Goal: Task Accomplishment & Management: Complete application form

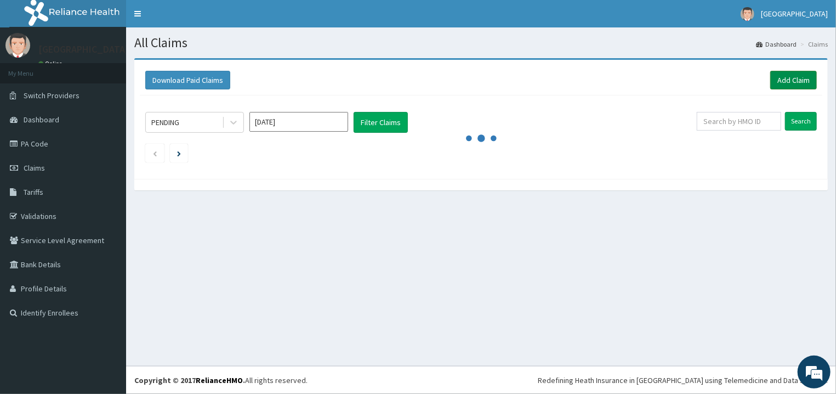
click at [797, 78] on link "Add Claim" at bounding box center [793, 80] width 47 height 19
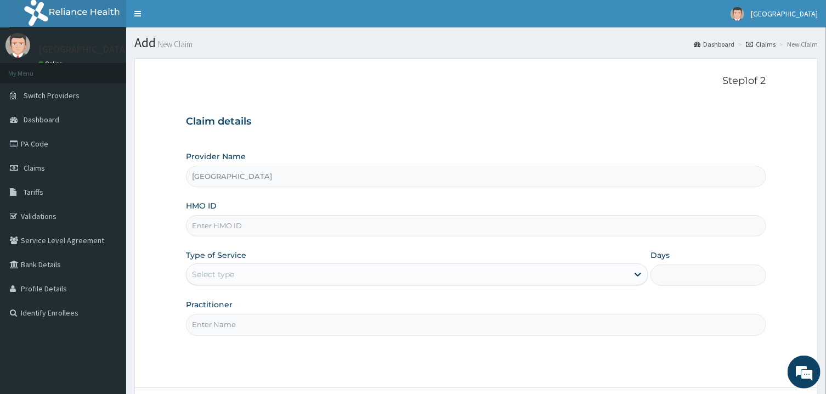
click at [299, 224] on input "HMO ID" at bounding box center [475, 225] width 579 height 21
paste input "MCI/10006/C"
type input "MCI/10006/C"
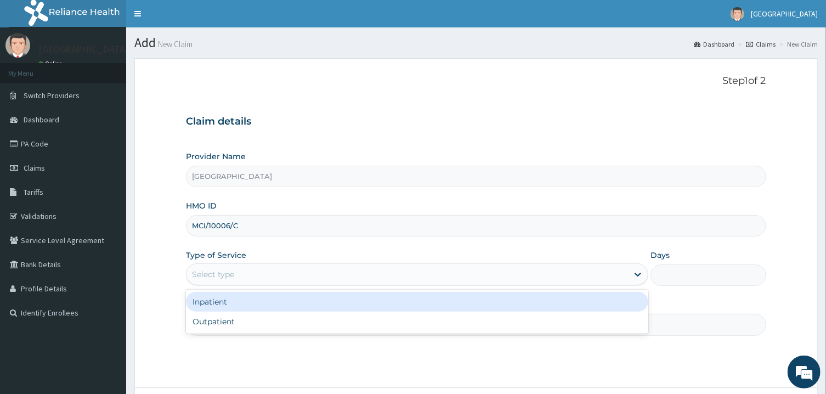
click at [219, 279] on div "Select type" at bounding box center [213, 274] width 42 height 11
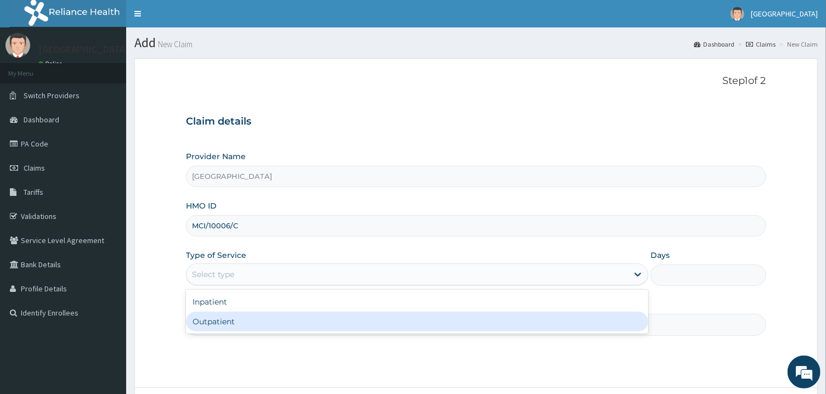
click at [221, 326] on div "Outpatient" at bounding box center [417, 321] width 462 height 20
type input "1"
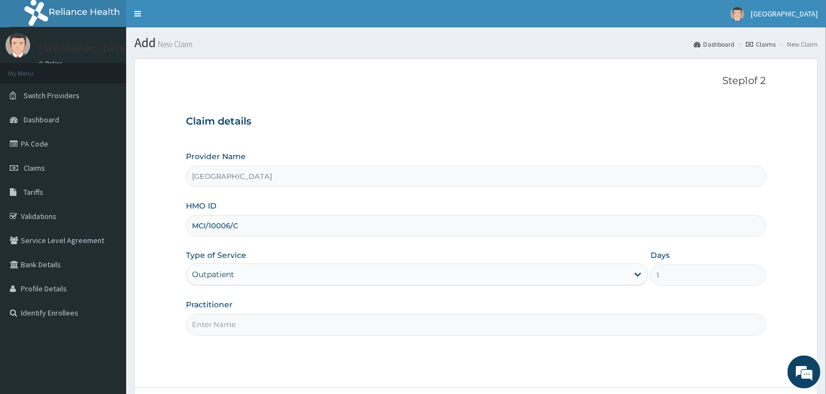
click at [221, 326] on input "Practitioner" at bounding box center [475, 324] width 579 height 21
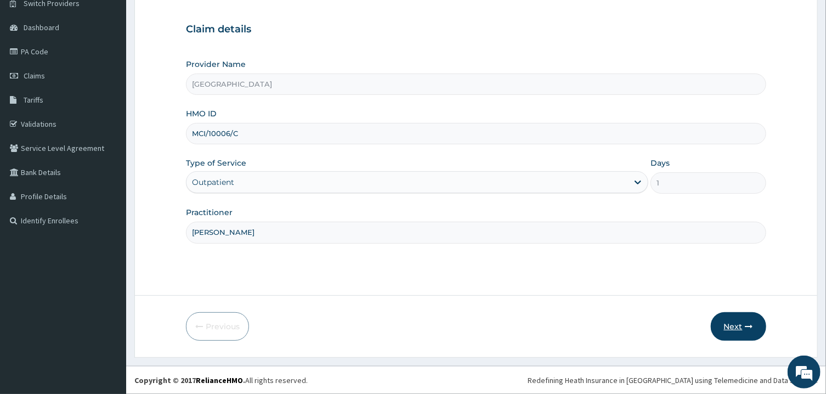
type input "PETER PRINCE"
click at [724, 316] on button "Next" at bounding box center [738, 326] width 55 height 29
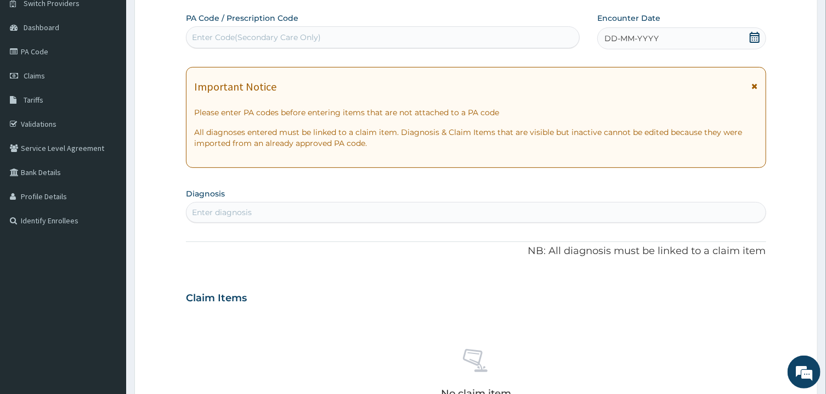
click at [315, 211] on div "Enter diagnosis" at bounding box center [475, 212] width 578 height 18
click at [482, 30] on div "Enter Code(Secondary Care Only)" at bounding box center [382, 38] width 393 height 18
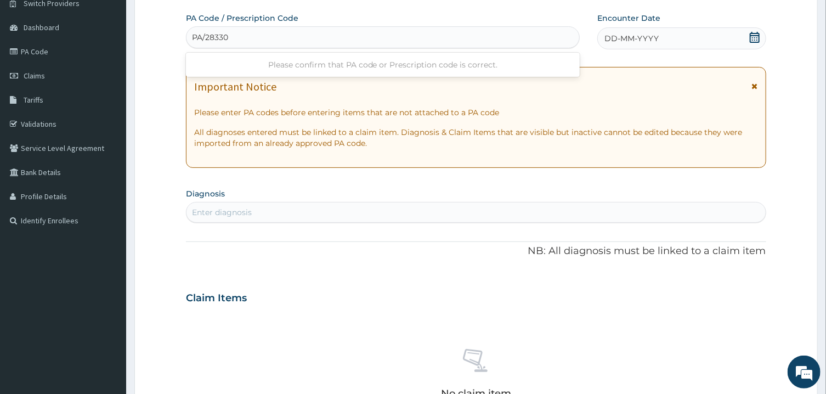
type input "PA/283309"
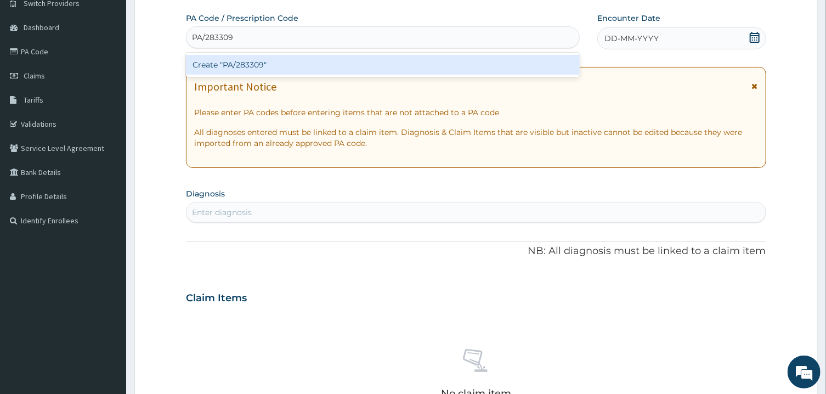
click at [461, 60] on div "Create "PA/283309"" at bounding box center [383, 65] width 394 height 20
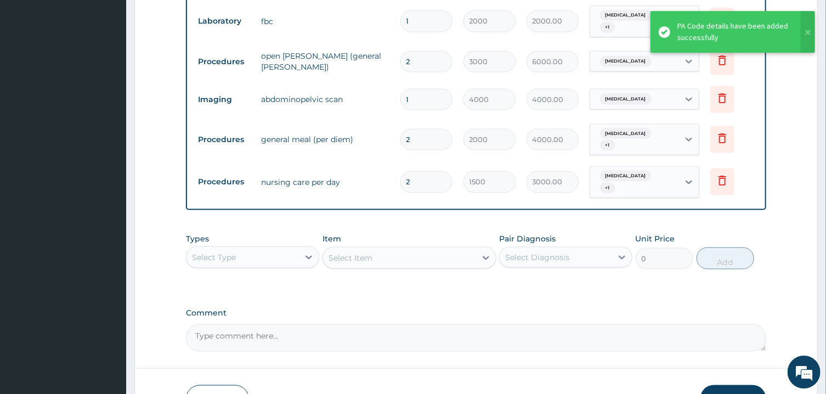
scroll to position [798, 0]
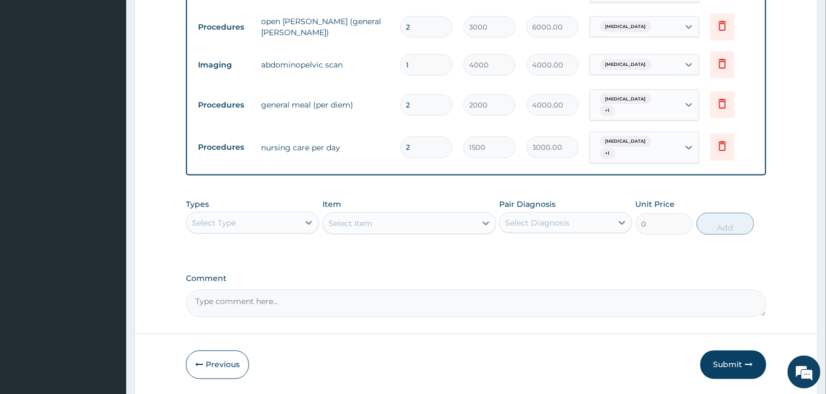
click at [287, 214] on div "Select Type" at bounding box center [242, 223] width 112 height 18
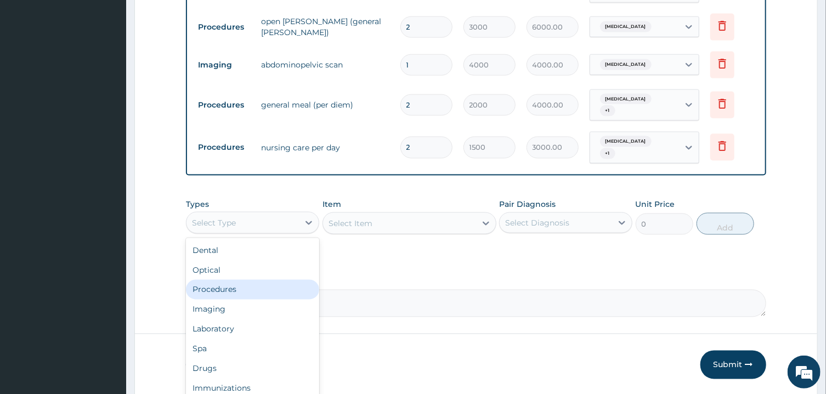
click at [251, 280] on div "Procedures" at bounding box center [252, 290] width 133 height 20
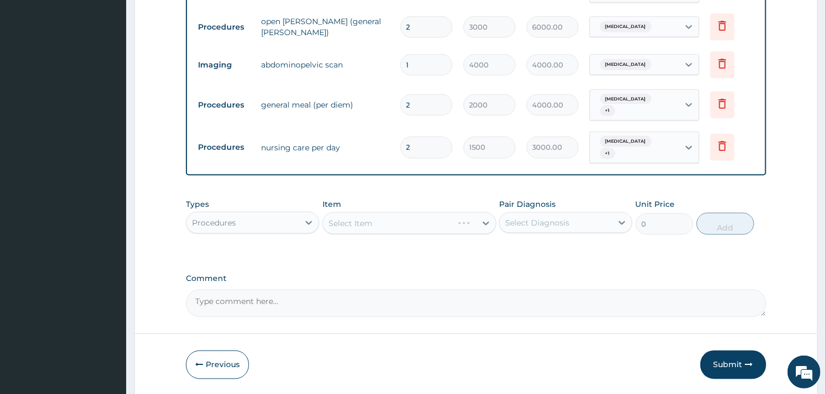
click at [514, 217] on div "Select Diagnosis" at bounding box center [537, 222] width 64 height 11
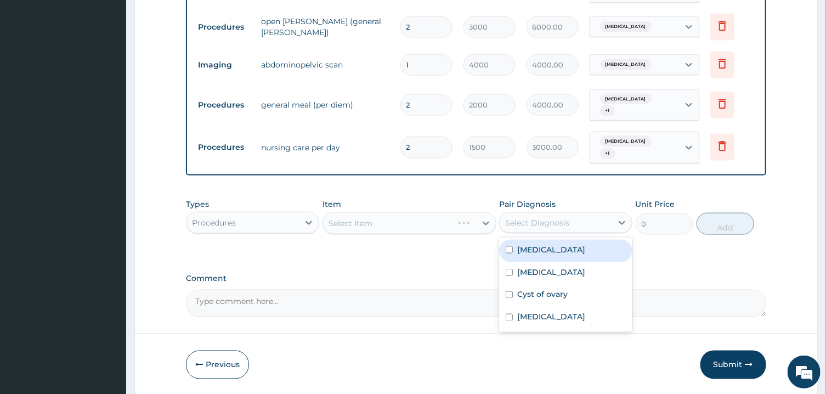
click at [522, 244] on label "Acute gastritis" at bounding box center [551, 249] width 68 height 11
checkbox input "true"
click at [457, 212] on div "Select Item" at bounding box center [409, 223] width 174 height 22
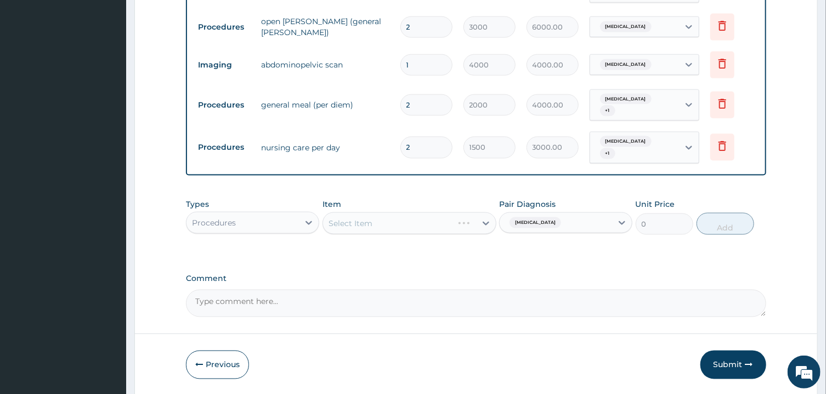
click at [457, 212] on div "Select Item" at bounding box center [409, 223] width 174 height 22
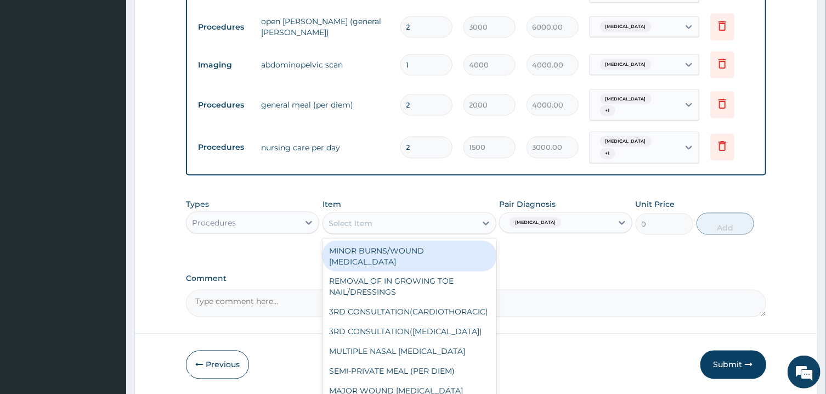
click at [449, 214] on div "Select Item" at bounding box center [399, 223] width 153 height 18
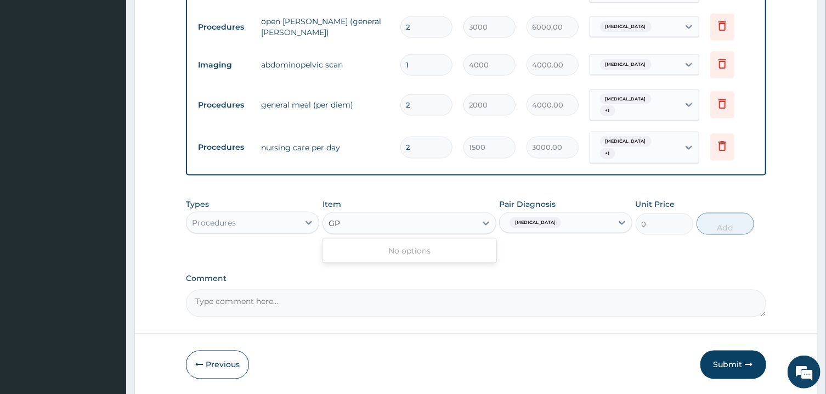
type input "G"
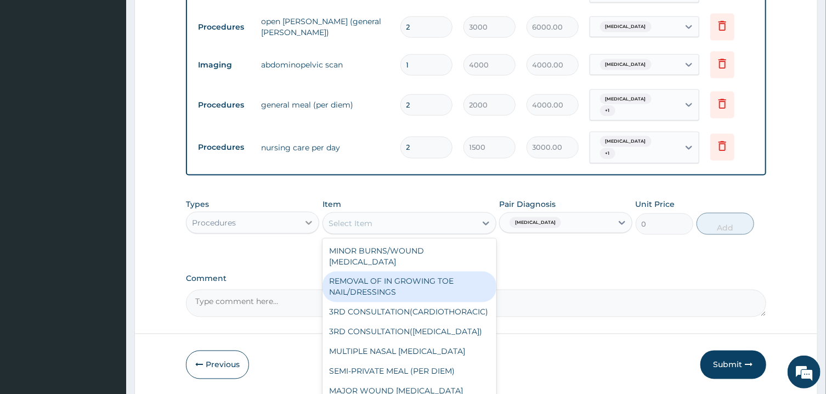
click at [310, 217] on icon at bounding box center [308, 222] width 11 height 11
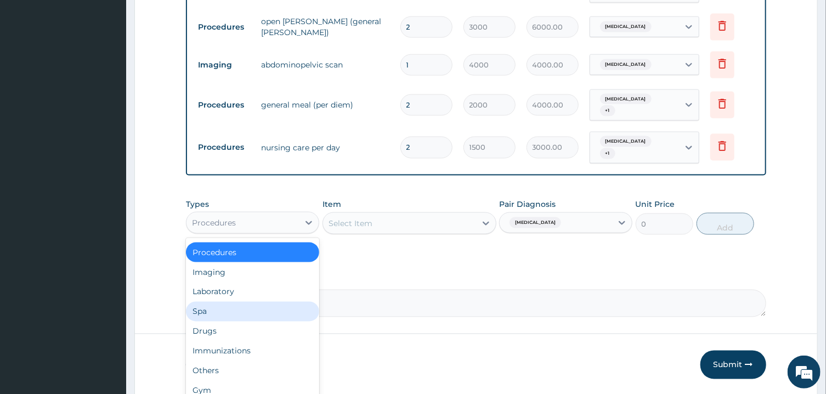
scroll to position [0, 0]
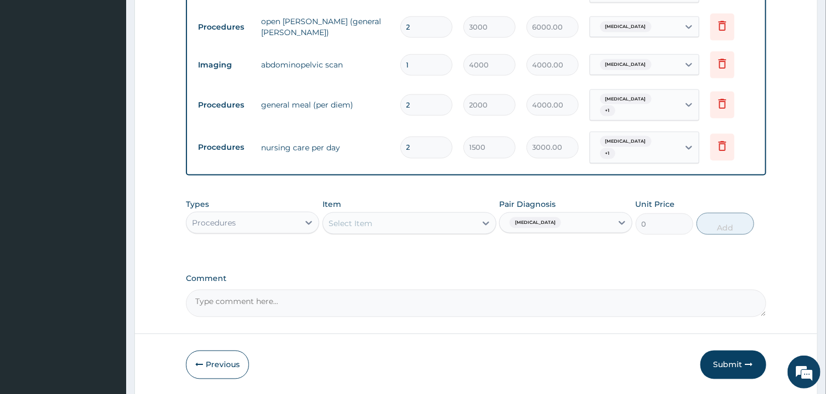
click at [427, 198] on div "Item Select Item" at bounding box center [409, 216] width 174 height 36
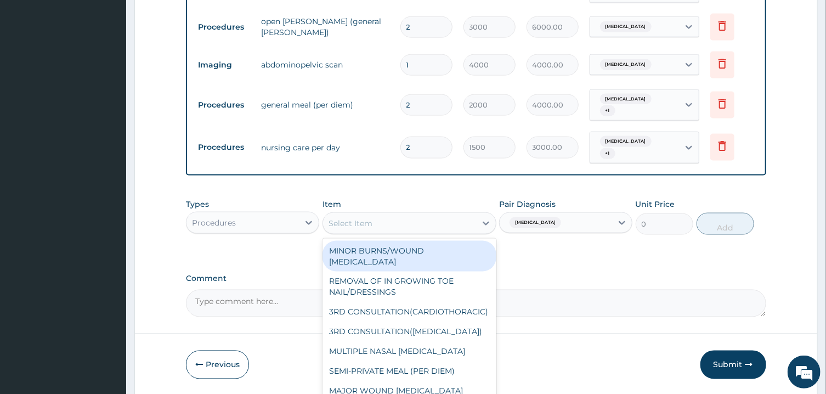
click at [434, 214] on div "Select Item" at bounding box center [399, 223] width 153 height 18
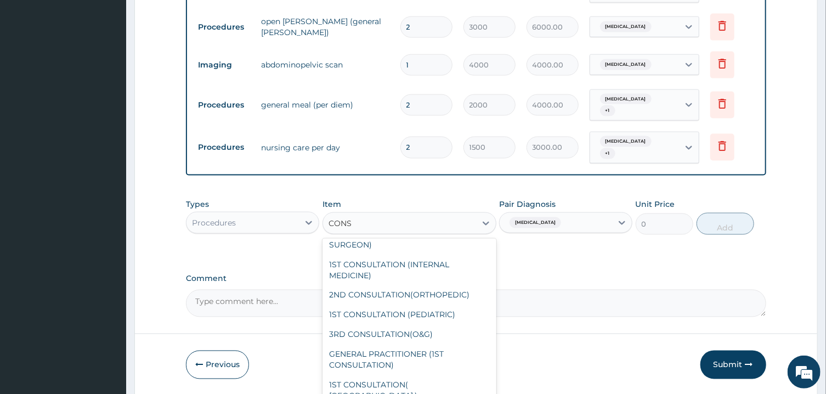
scroll to position [292, 0]
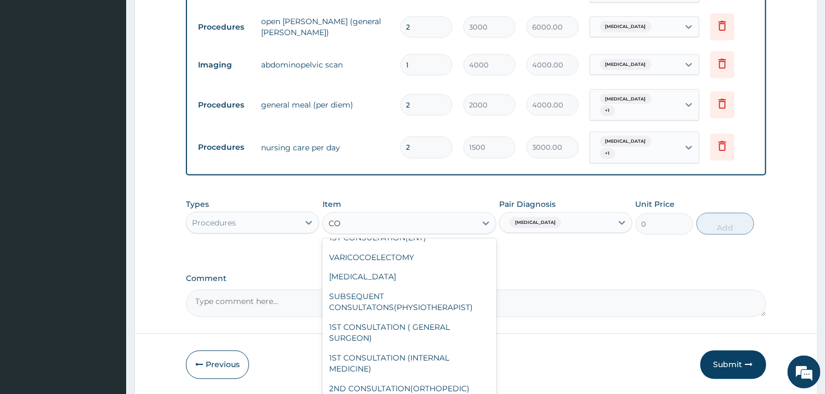
type input "C"
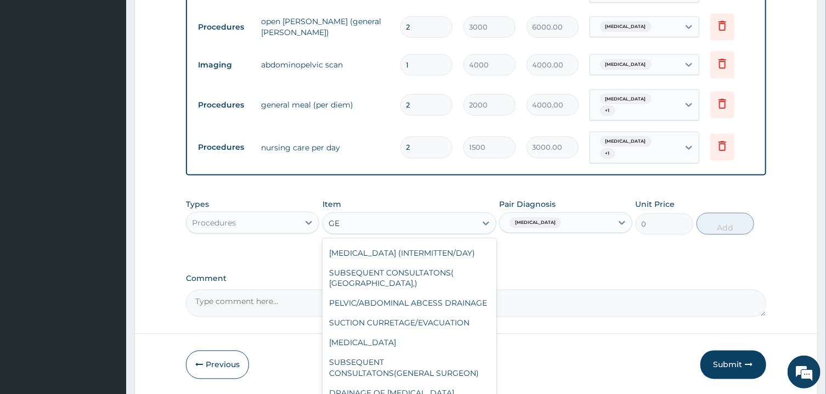
scroll to position [0, 0]
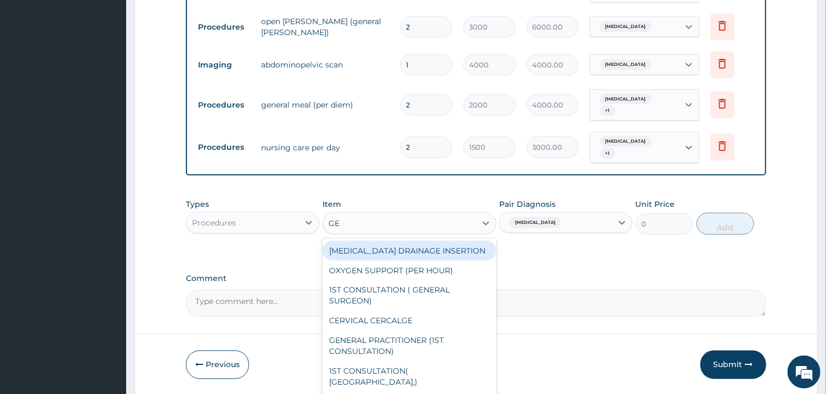
type input "GEN"
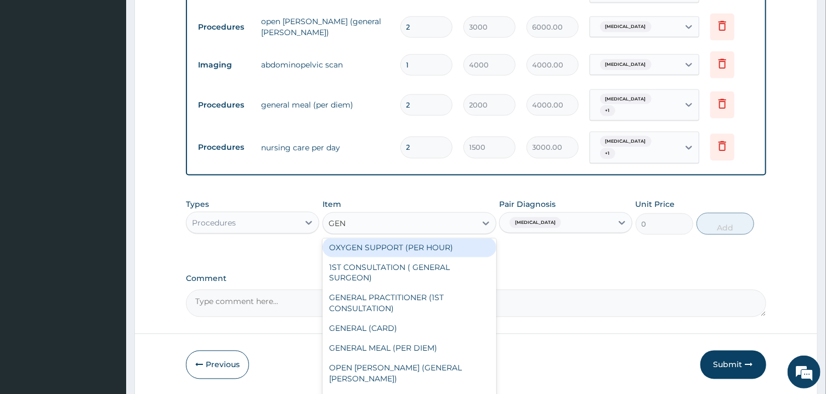
scroll to position [5, 0]
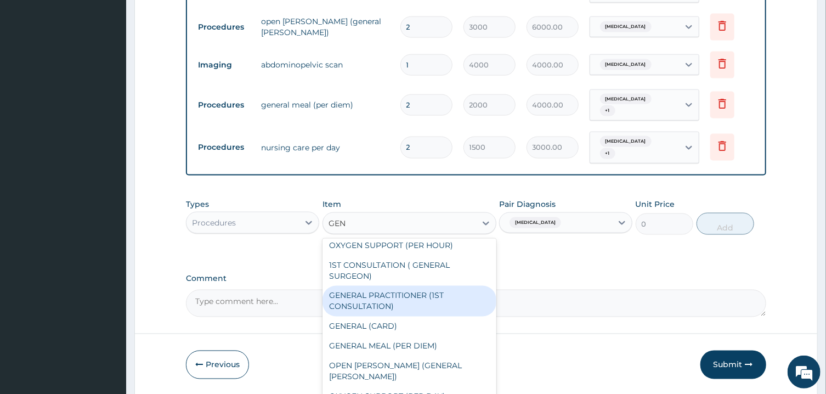
click at [437, 286] on div "GENERAL PRACTITIONER (1ST CONSULTATION)" at bounding box center [409, 301] width 174 height 31
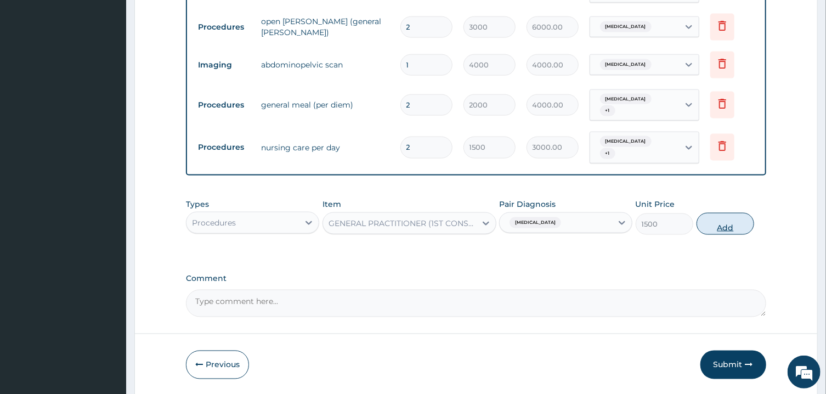
click at [707, 213] on button "Add" at bounding box center [725, 224] width 58 height 22
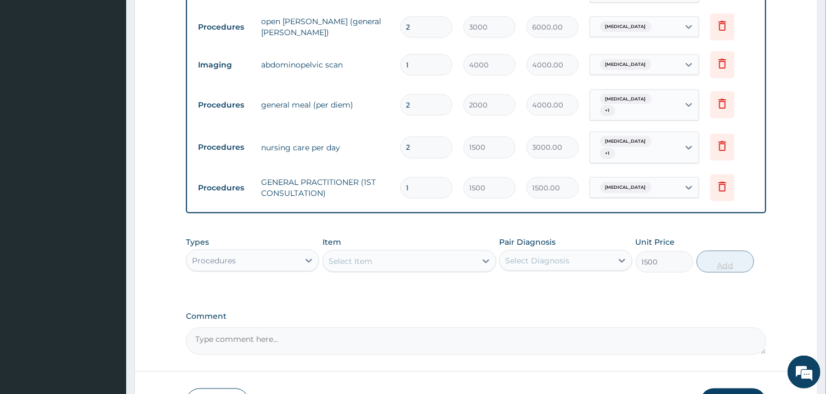
type input "0"
click at [406, 252] on div "Select Item" at bounding box center [399, 261] width 153 height 18
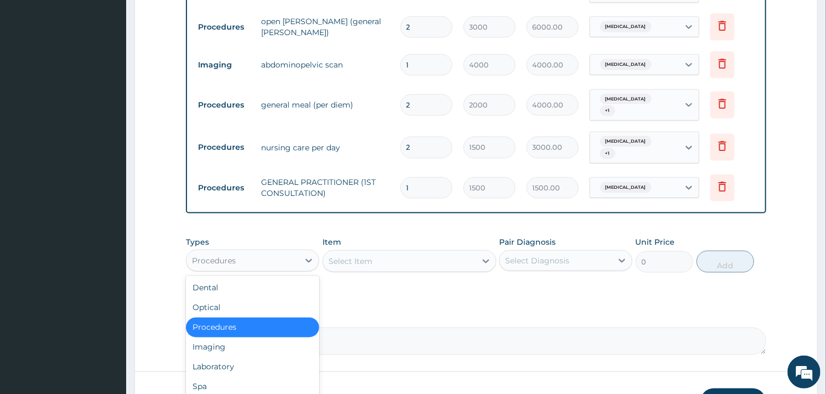
click at [298, 252] on div "Procedures" at bounding box center [242, 261] width 112 height 18
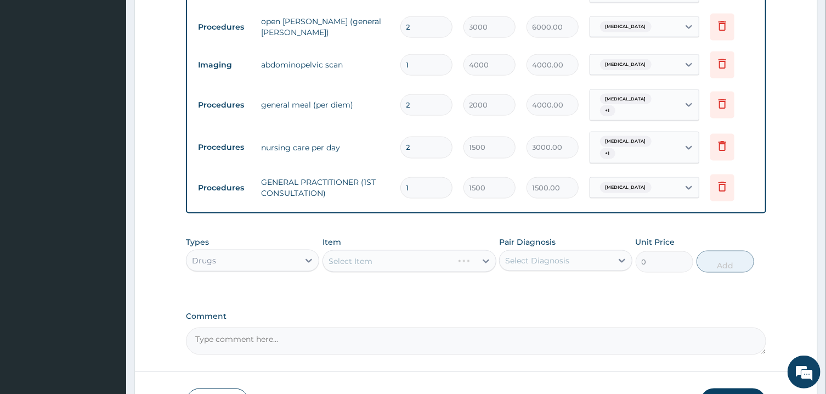
click at [432, 250] on div "Select Item" at bounding box center [409, 261] width 174 height 22
click at [528, 255] on div "Select Diagnosis" at bounding box center [537, 260] width 64 height 11
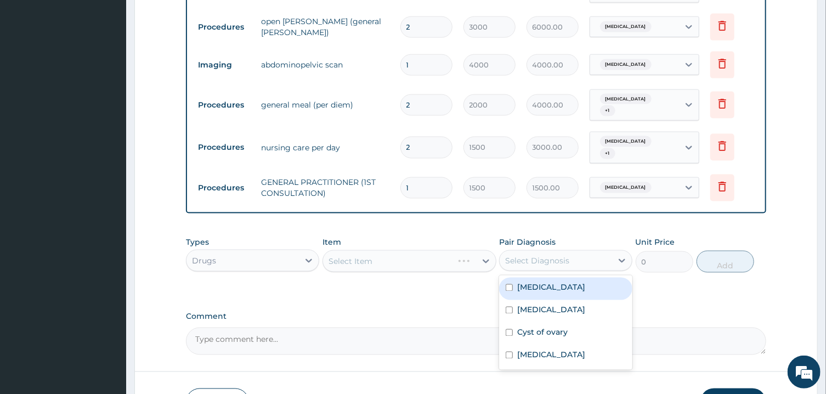
click at [548, 282] on label "Acute gastritis" at bounding box center [551, 287] width 68 height 11
checkbox input "true"
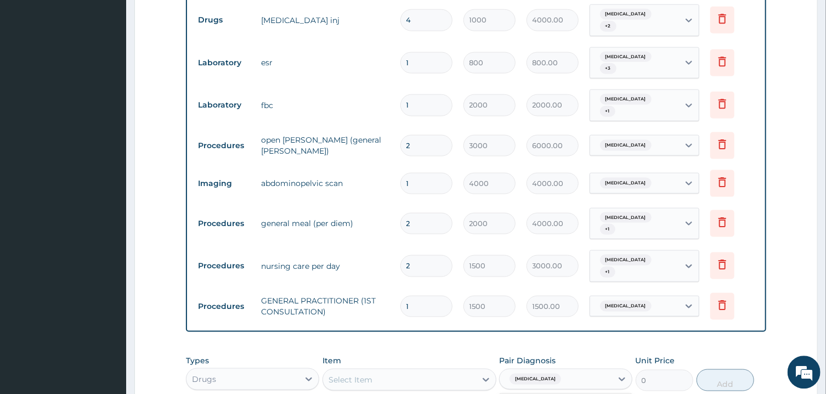
scroll to position [836, 0]
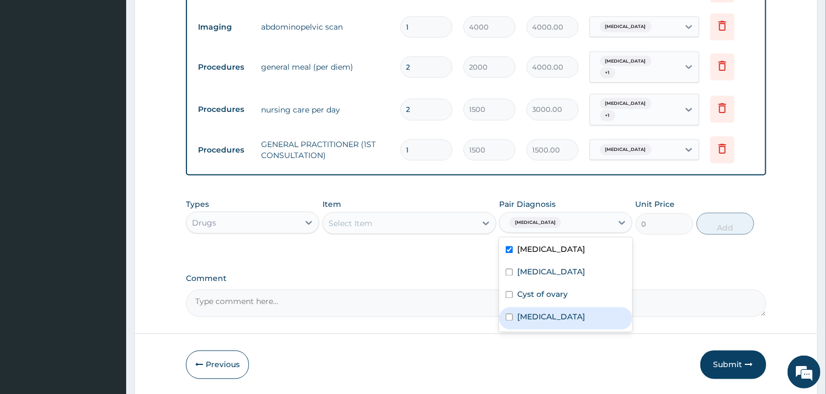
click at [408, 214] on div "Select Item" at bounding box center [399, 223] width 153 height 18
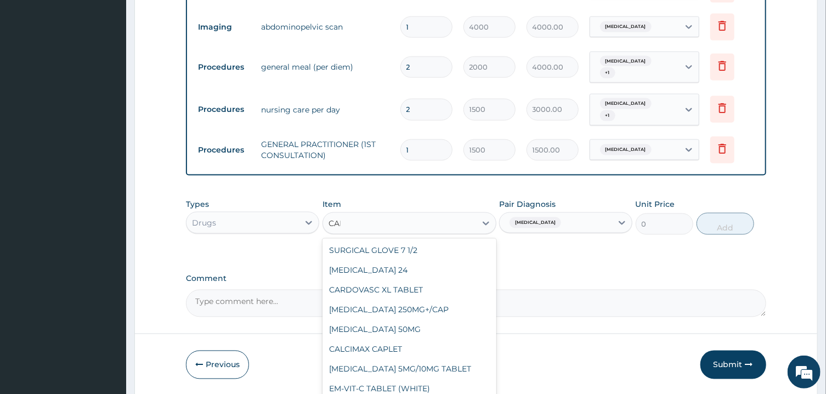
type input "CANN"
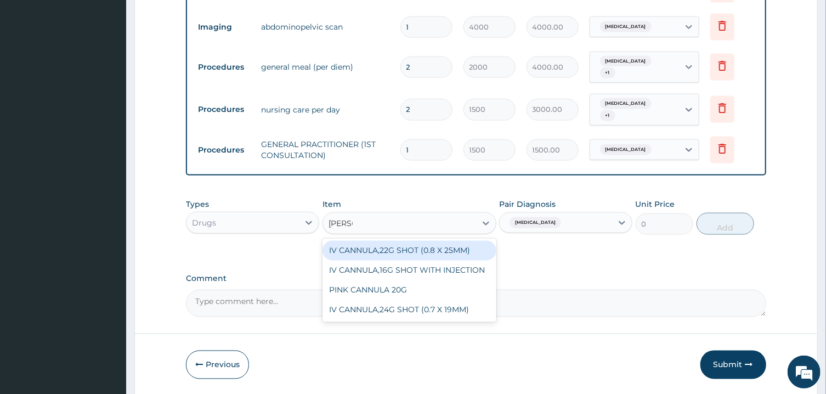
click at [394, 241] on div "IV CANNULA,22G SHOT (0.8 X 25MM)" at bounding box center [409, 251] width 174 height 20
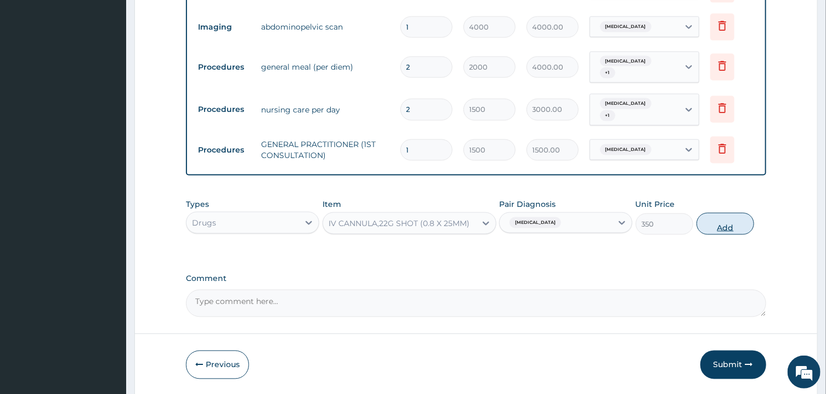
click at [704, 213] on button "Add" at bounding box center [725, 224] width 58 height 22
type input "0"
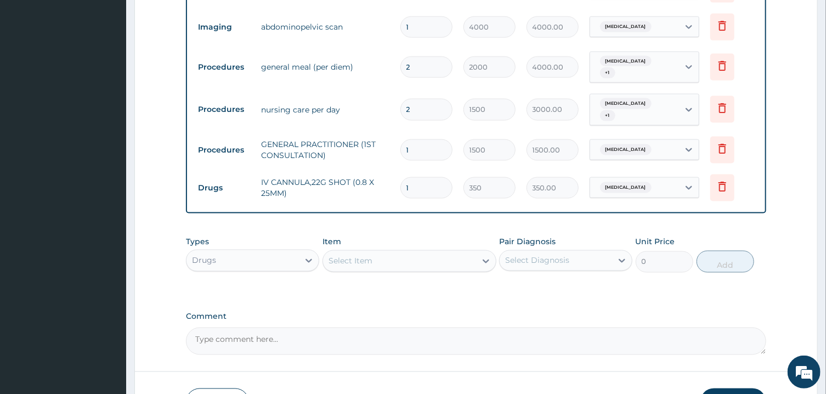
click at [366, 255] on div "Select Item" at bounding box center [350, 260] width 44 height 11
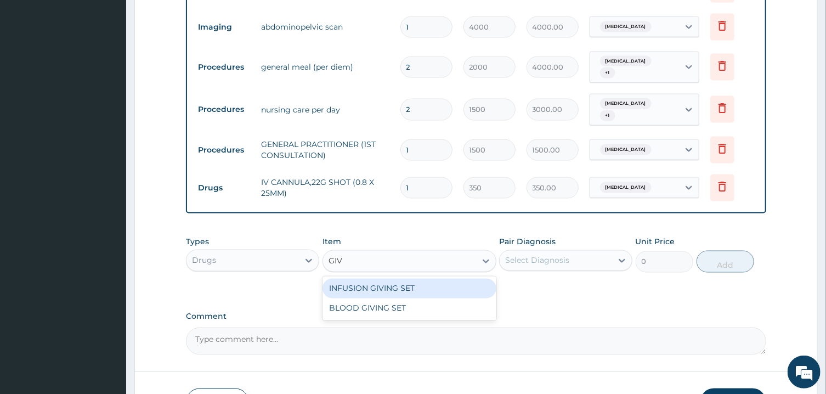
type input "GIVI"
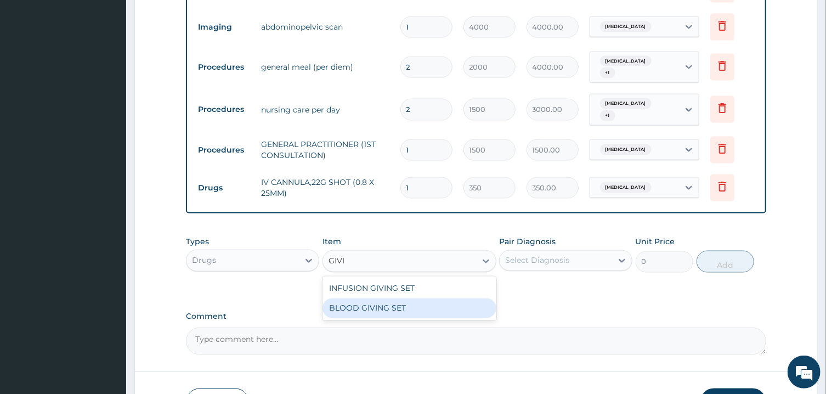
click at [394, 298] on div "BLOOD GIVING SET" at bounding box center [409, 308] width 174 height 20
type input "250"
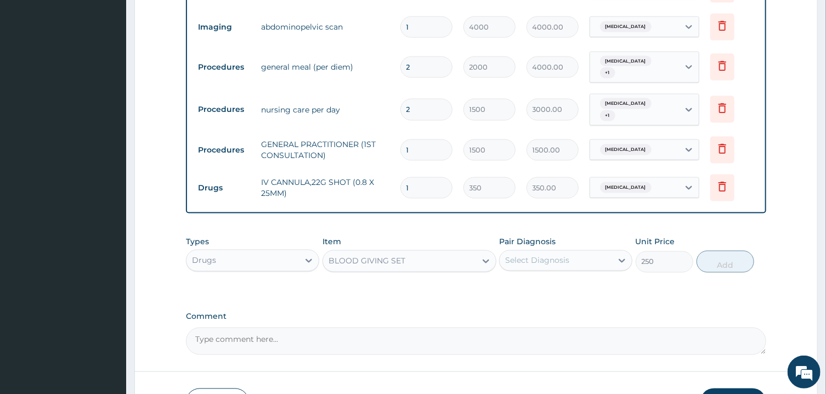
click at [583, 252] on div "Select Diagnosis" at bounding box center [555, 261] width 112 height 18
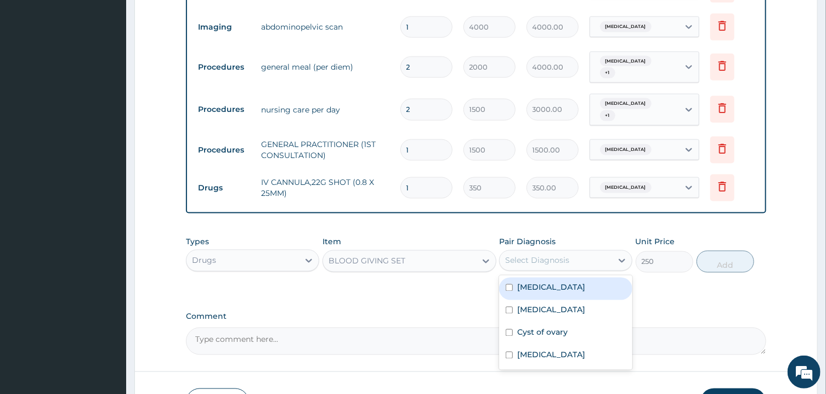
click at [584, 277] on div "Acute gastritis" at bounding box center [565, 288] width 133 height 22
checkbox input "true"
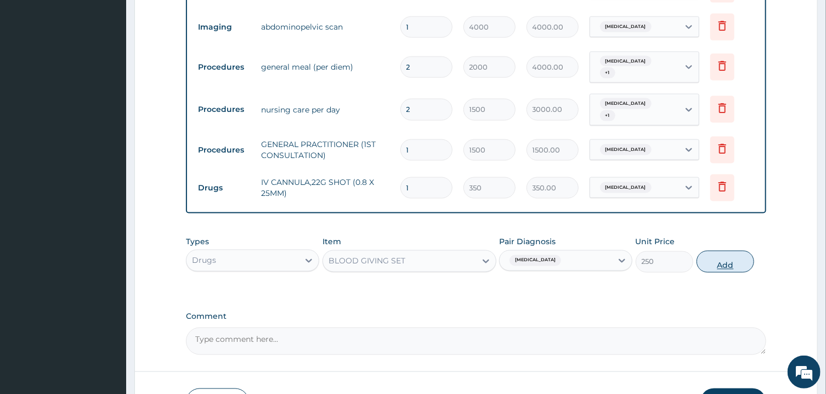
click at [714, 251] on button "Add" at bounding box center [725, 262] width 58 height 22
type input "0"
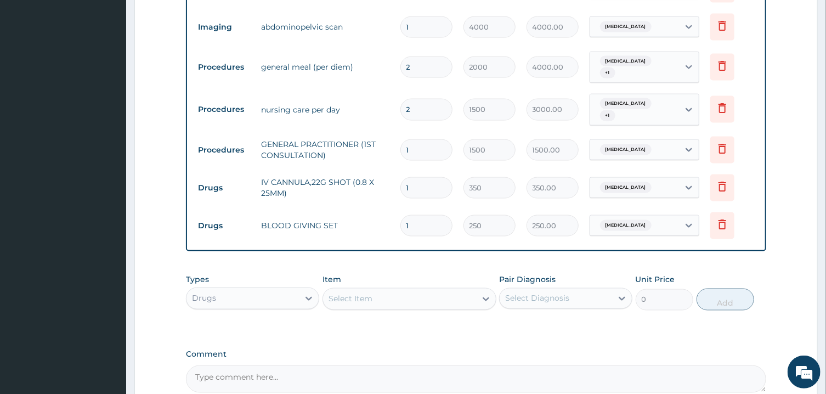
click at [398, 290] on div "Select Item" at bounding box center [399, 299] width 153 height 18
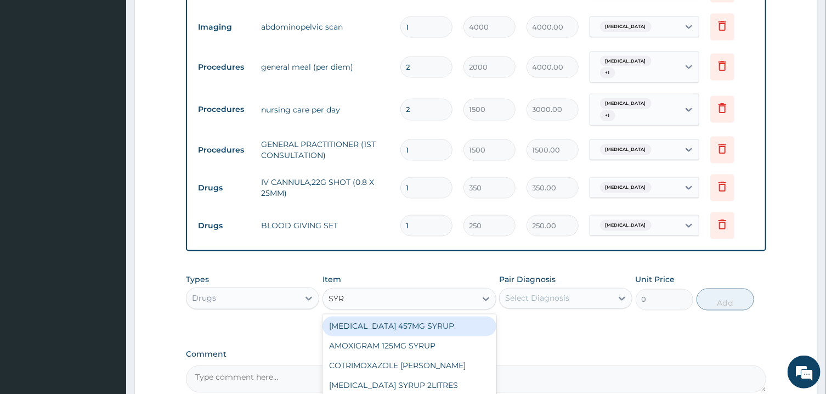
type input "SYRI"
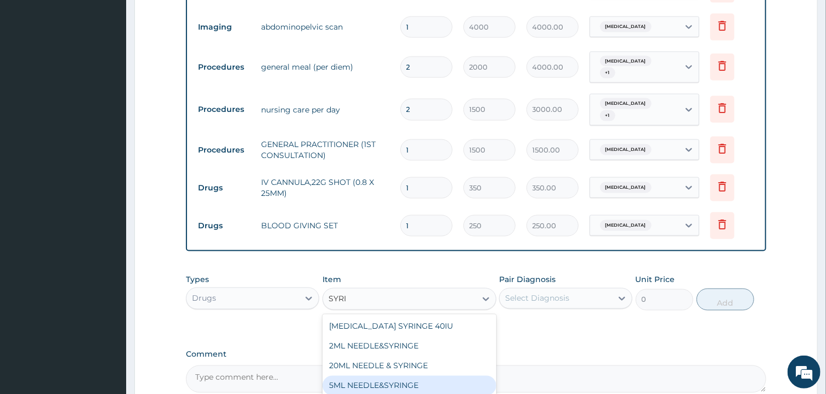
click at [382, 376] on div "5ML NEEDLE&SYRINGE" at bounding box center [409, 386] width 174 height 20
type input "30"
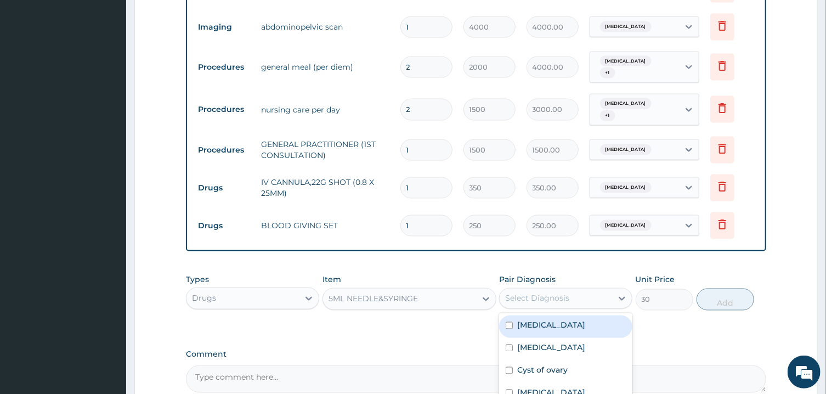
click at [577, 289] on div "Select Diagnosis" at bounding box center [555, 298] width 112 height 18
click at [589, 315] on div "Acute gastritis" at bounding box center [565, 326] width 133 height 22
checkbox input "true"
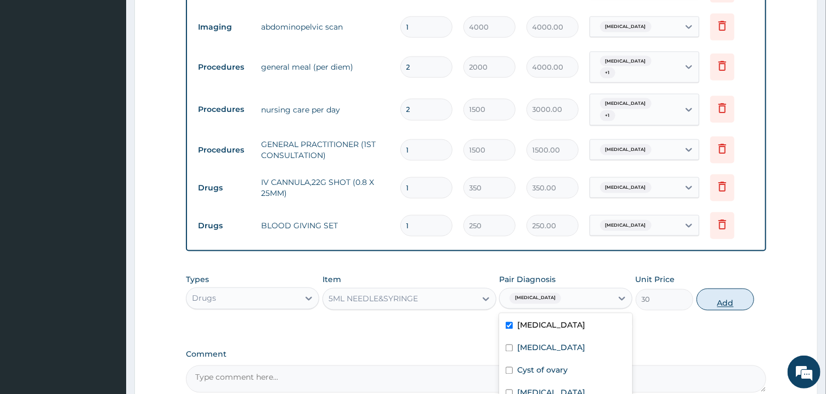
click at [719, 288] on button "Add" at bounding box center [725, 299] width 58 height 22
type input "0"
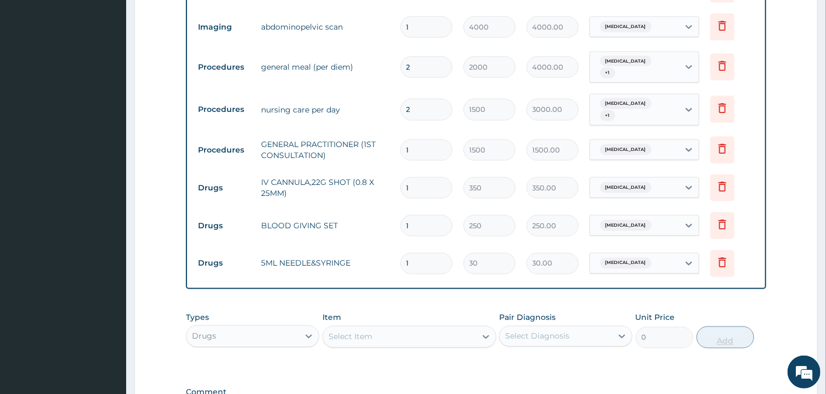
type input "0.00"
type input "6"
type input "180.00"
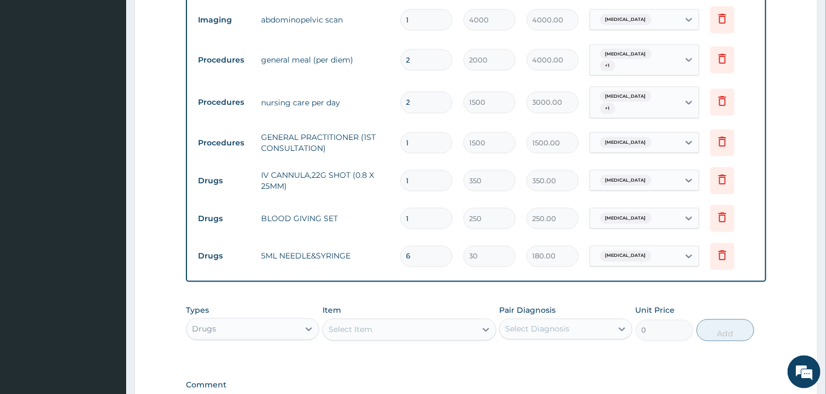
scroll to position [948, 0]
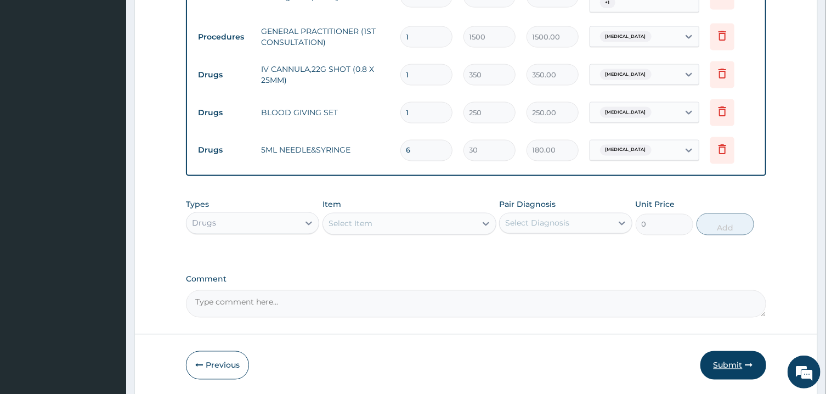
type input "6"
click at [725, 351] on button "Submit" at bounding box center [733, 365] width 66 height 29
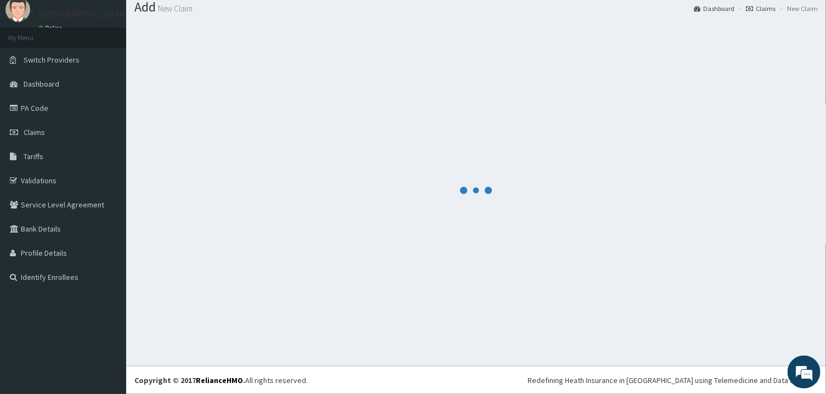
scroll to position [35, 0]
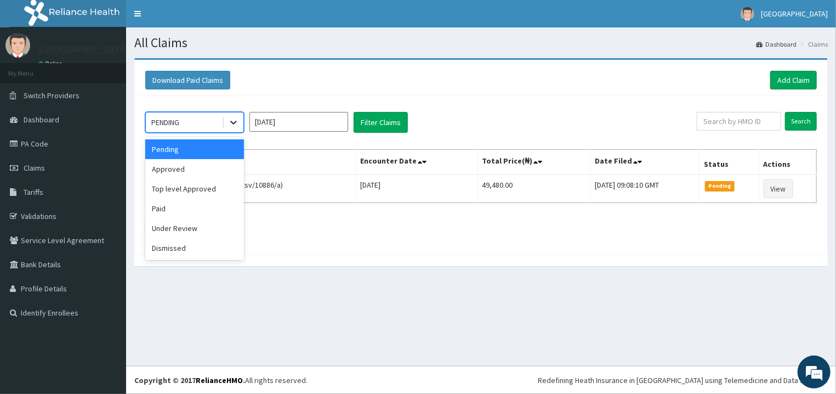
click at [231, 124] on icon at bounding box center [233, 122] width 11 height 11
click at [204, 172] on div "Approved" at bounding box center [194, 169] width 99 height 20
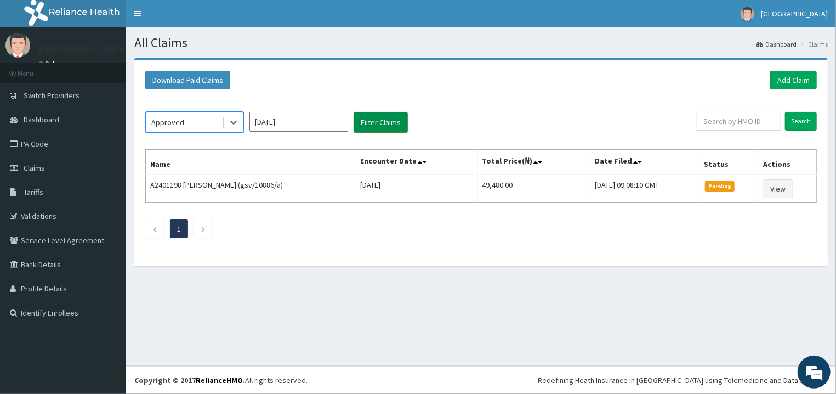
click at [373, 126] on button "Filter Claims" at bounding box center [381, 122] width 54 height 21
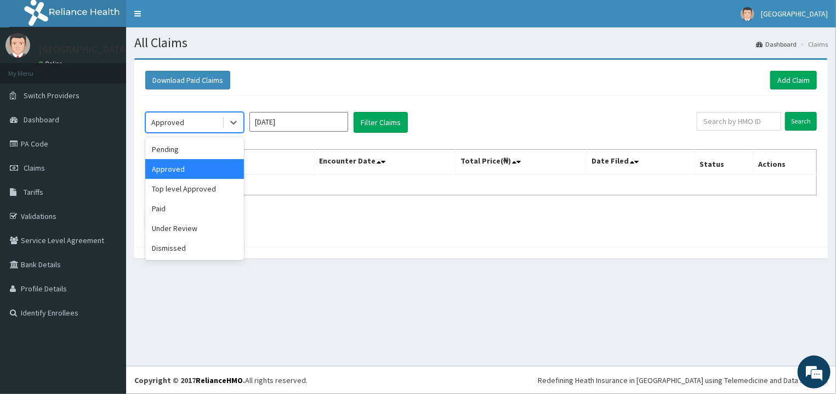
click at [203, 123] on div "Approved" at bounding box center [184, 122] width 76 height 18
click at [189, 192] on div "Top level Approved" at bounding box center [194, 189] width 99 height 20
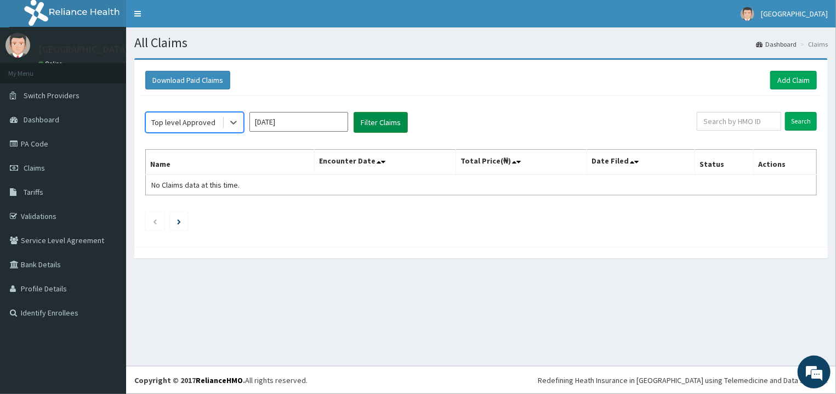
click at [379, 127] on button "Filter Claims" at bounding box center [381, 122] width 54 height 21
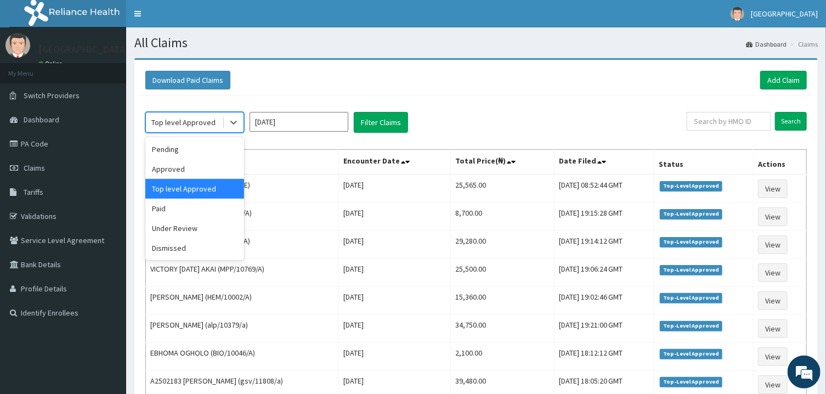
click at [217, 115] on div "Top level Approved" at bounding box center [184, 122] width 76 height 18
click at [179, 220] on div "Under Review" at bounding box center [194, 228] width 99 height 20
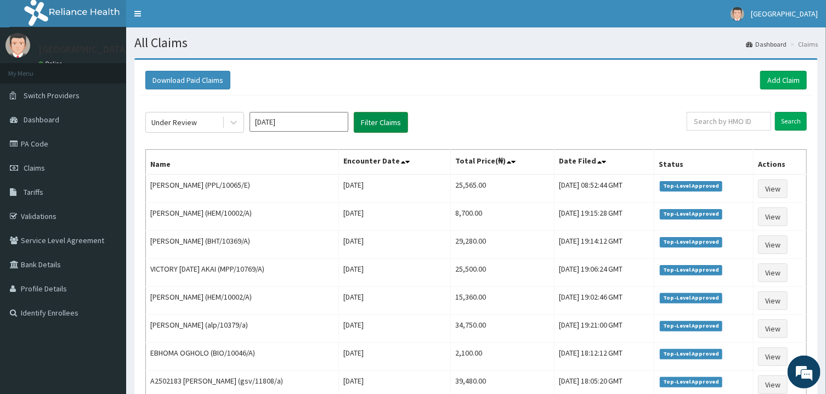
click at [374, 116] on button "Filter Claims" at bounding box center [381, 122] width 54 height 21
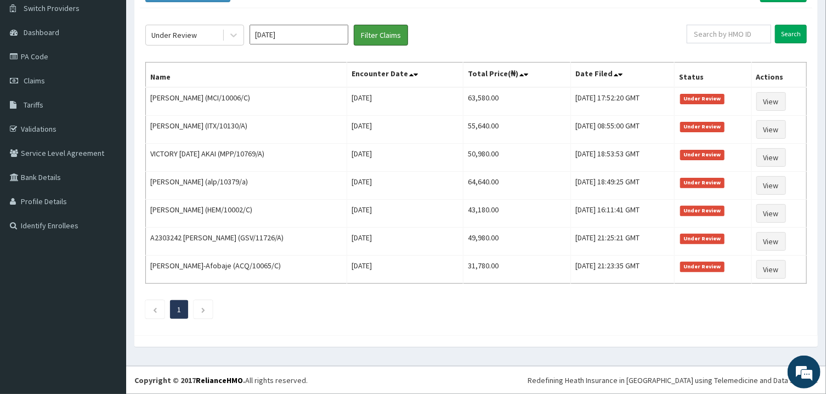
scroll to position [83, 0]
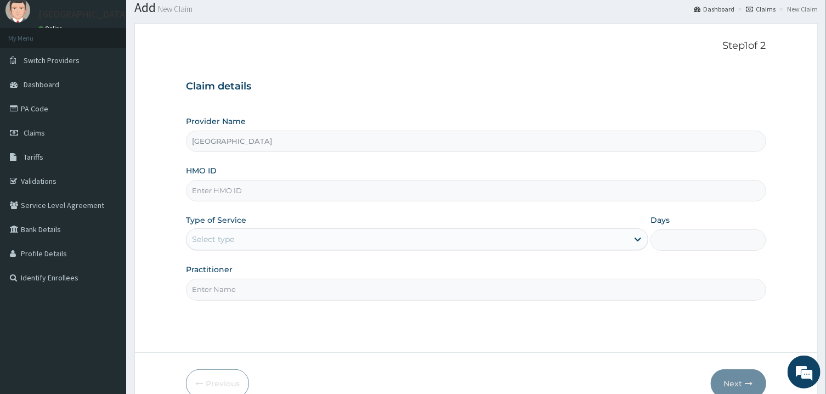
scroll to position [35, 0]
type input "[GEOGRAPHIC_DATA]"
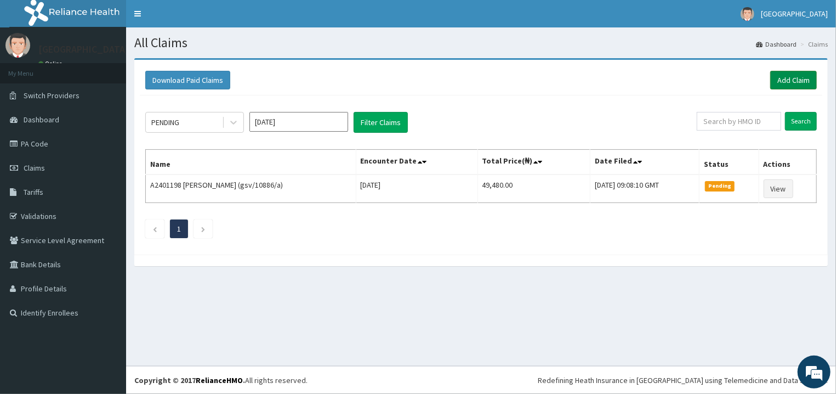
click at [781, 80] on link "Add Claim" at bounding box center [793, 80] width 47 height 19
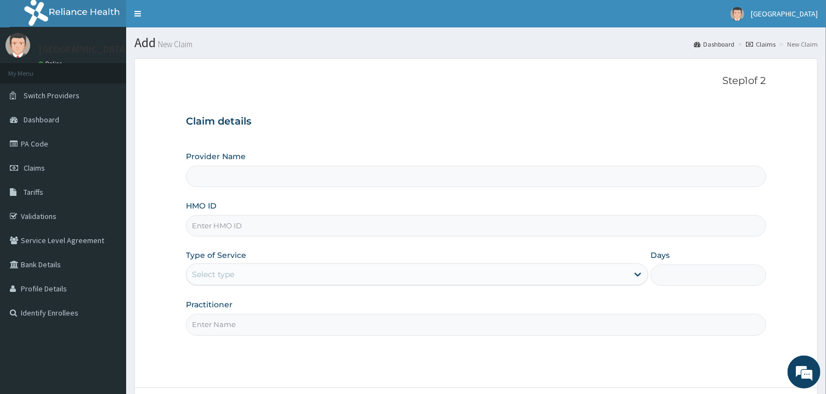
type input "[GEOGRAPHIC_DATA]"
type input "WAB/10018/A"
click at [247, 273] on div "Select type" at bounding box center [406, 274] width 441 height 18
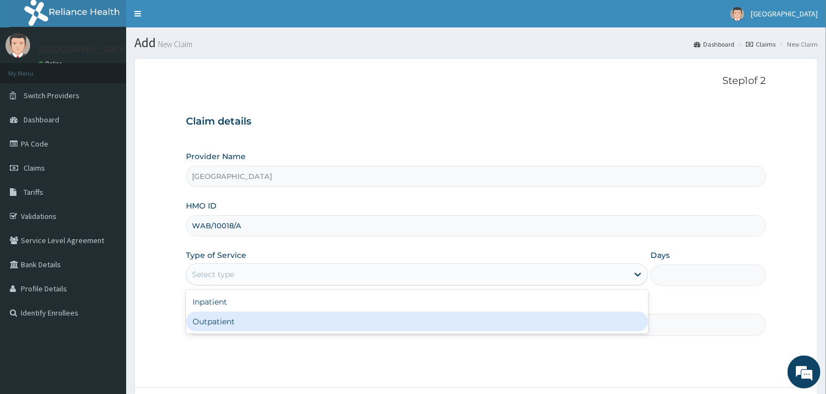
click at [252, 322] on div "Outpatient" at bounding box center [417, 321] width 462 height 20
type input "1"
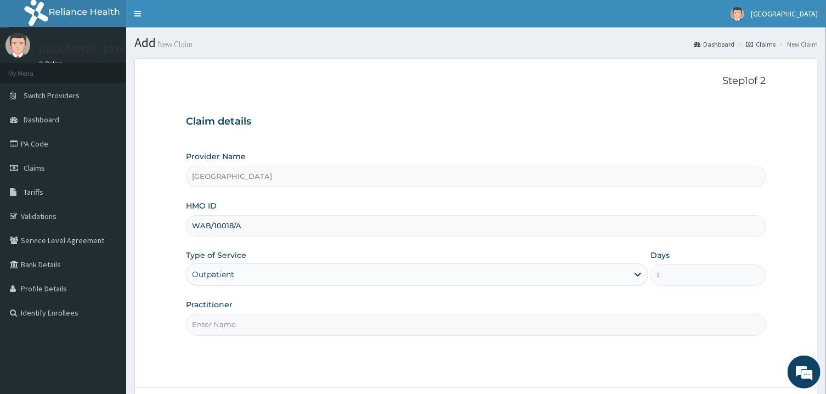
click at [266, 338] on div "Step 1 of 2 Claim details Provider Name [GEOGRAPHIC_DATA] HMO ID WAB/10018/A Ty…" at bounding box center [475, 222] width 579 height 295
click at [263, 327] on input "Practitioner" at bounding box center [475, 324] width 579 height 21
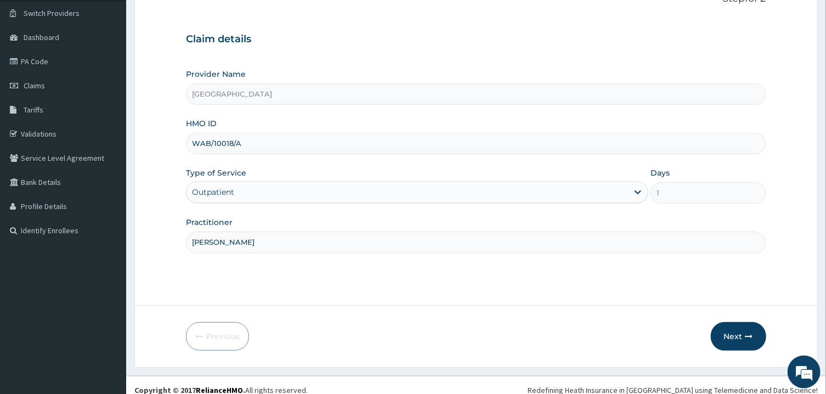
scroll to position [92, 0]
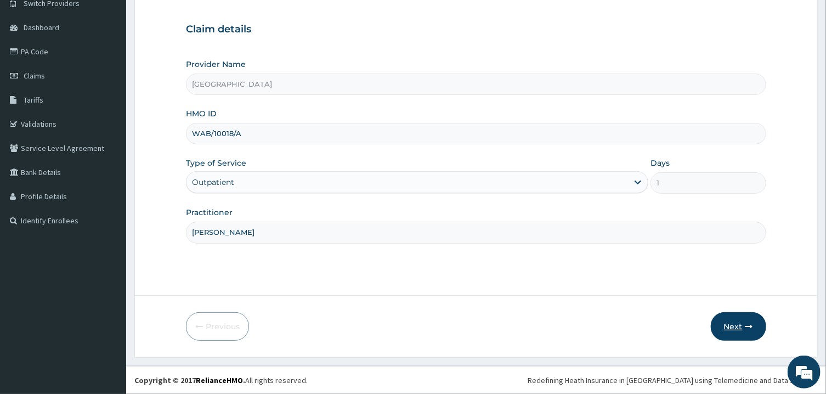
type input "PETER PRINCE"
click at [745, 322] on icon "button" at bounding box center [749, 326] width 8 height 8
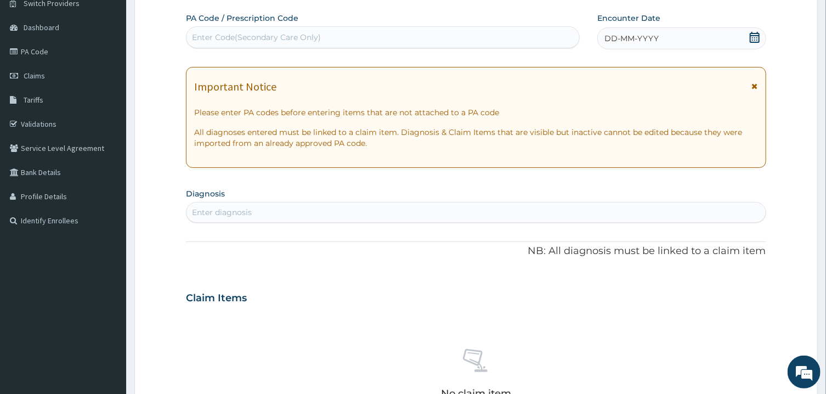
scroll to position [0, 0]
click at [752, 37] on icon at bounding box center [754, 37] width 10 height 11
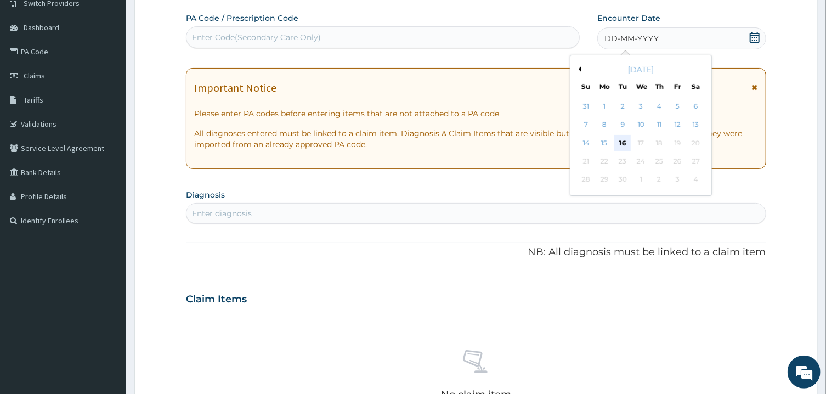
click at [623, 143] on div "16" at bounding box center [622, 143] width 16 height 16
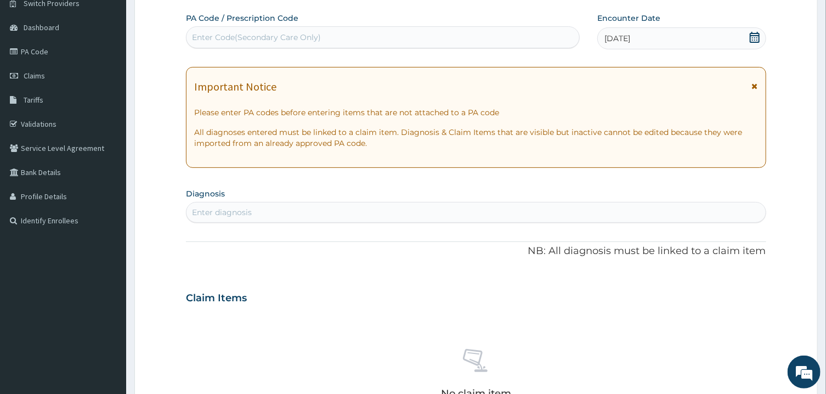
click at [513, 202] on section "Diagnosis Enter diagnosis" at bounding box center [475, 203] width 579 height 37
drag, startPoint x: 424, startPoint y: 236, endPoint x: 424, endPoint y: 226, distance: 10.4
click at [424, 235] on div "PA Code / Prescription Code Enter Code(Secondary Care Only) Encounter Date 16-0…" at bounding box center [475, 296] width 579 height 567
click at [425, 215] on div "Enter diagnosis" at bounding box center [475, 212] width 579 height 21
click at [418, 217] on div "Enter diagnosis" at bounding box center [475, 212] width 578 height 18
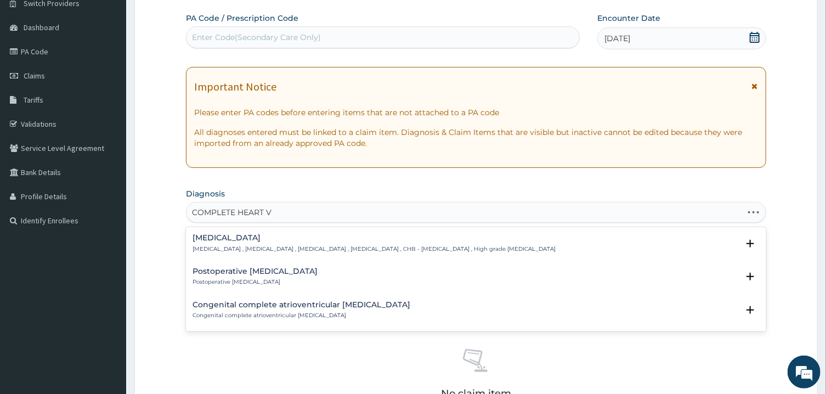
type input "COMPLETE HEART"
click at [293, 243] on div "Complete atrioventricular block Complete atrioventricular block , Third degree …" at bounding box center [373, 243] width 363 height 19
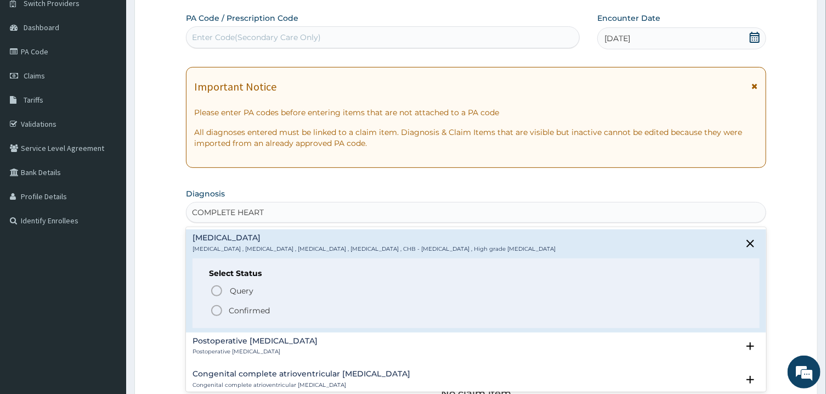
click at [214, 309] on icon "status option filled" at bounding box center [216, 310] width 13 height 13
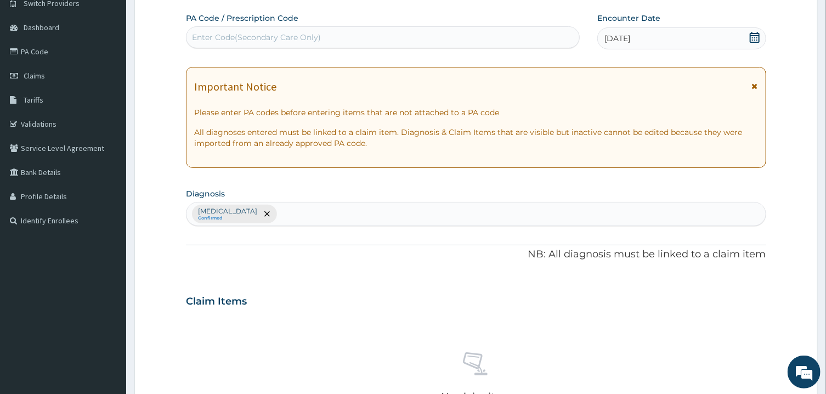
scroll to position [397, 0]
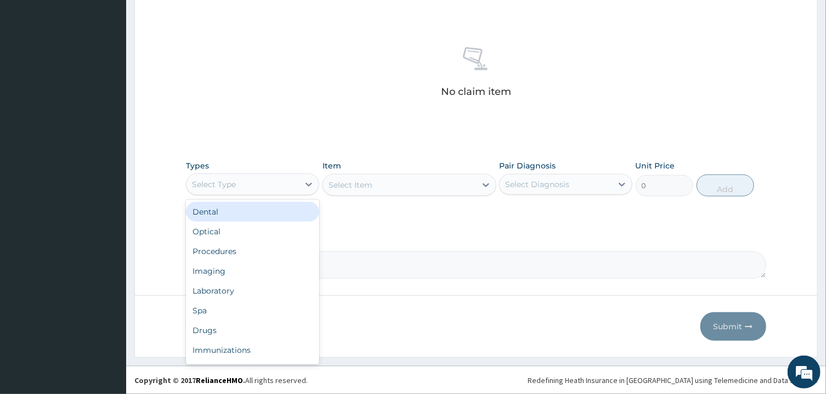
click at [289, 187] on div "Select Type" at bounding box center [242, 184] width 112 height 18
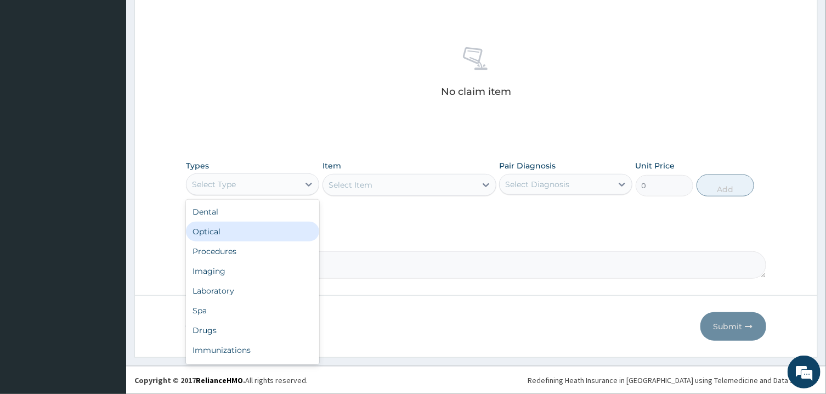
click at [547, 179] on div "Select Diagnosis" at bounding box center [537, 184] width 64 height 11
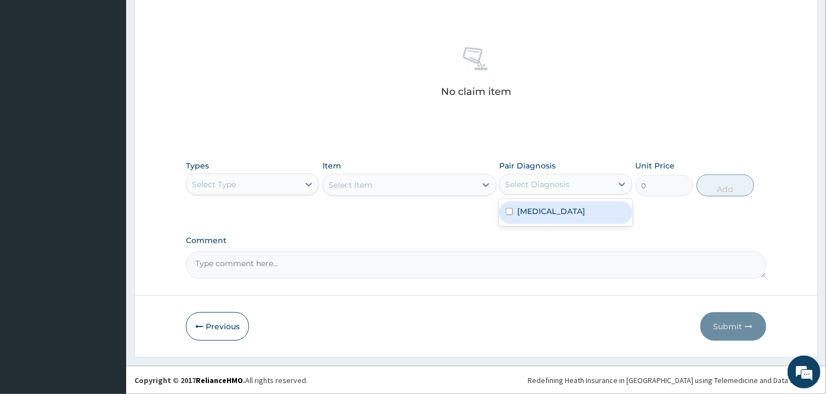
click at [531, 208] on label "Complete atrioventricular block" at bounding box center [551, 211] width 68 height 11
checkbox input "true"
click at [313, 184] on icon at bounding box center [308, 184] width 11 height 11
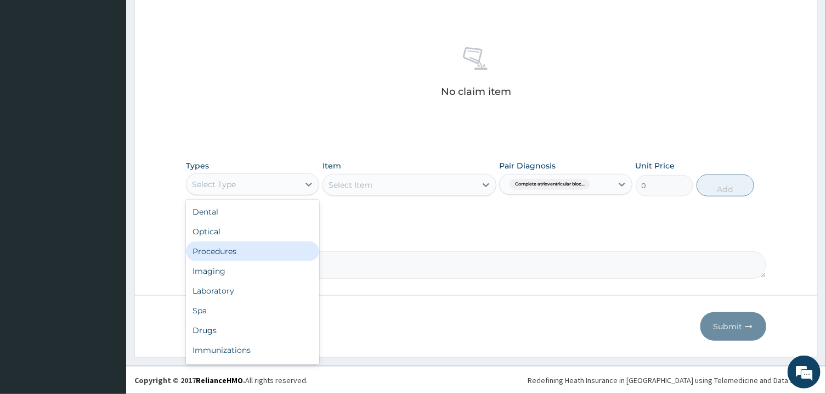
click at [272, 252] on div "Procedures" at bounding box center [252, 251] width 133 height 20
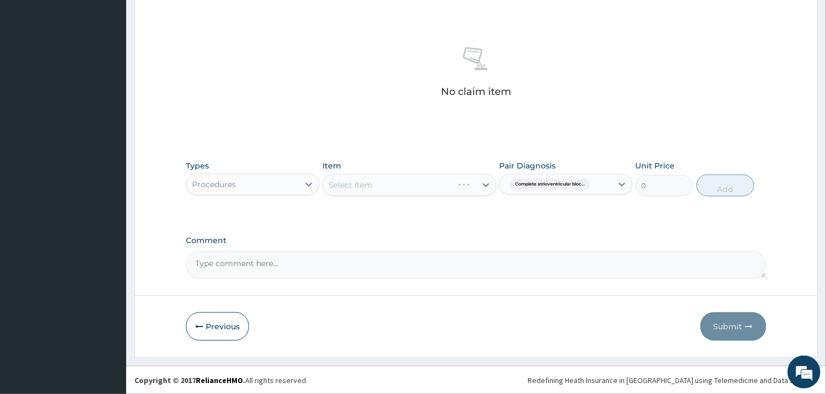
click at [398, 187] on div "Select Item" at bounding box center [409, 185] width 174 height 22
click at [464, 189] on div "Select Item" at bounding box center [409, 185] width 174 height 22
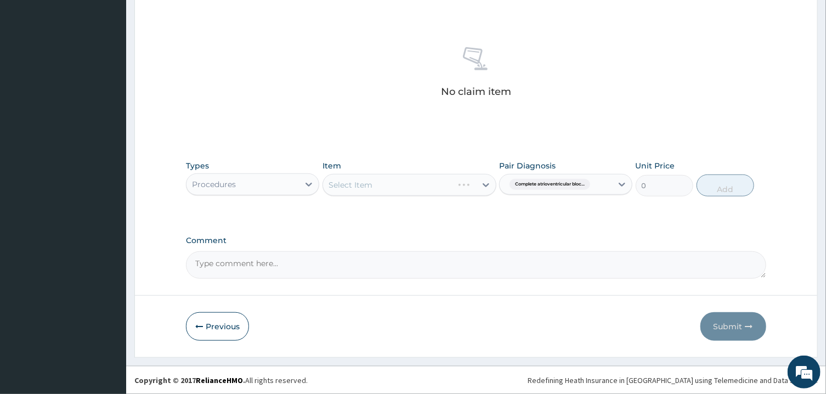
click at [464, 189] on div "Select Item" at bounding box center [409, 185] width 174 height 22
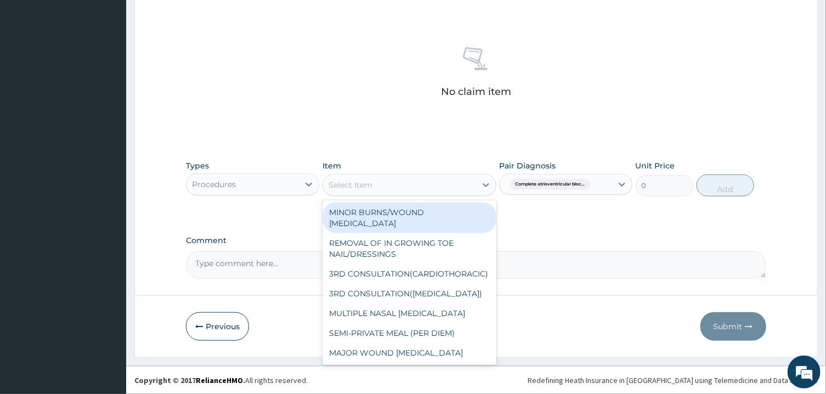
click at [464, 189] on div "Select Item" at bounding box center [399, 185] width 153 height 18
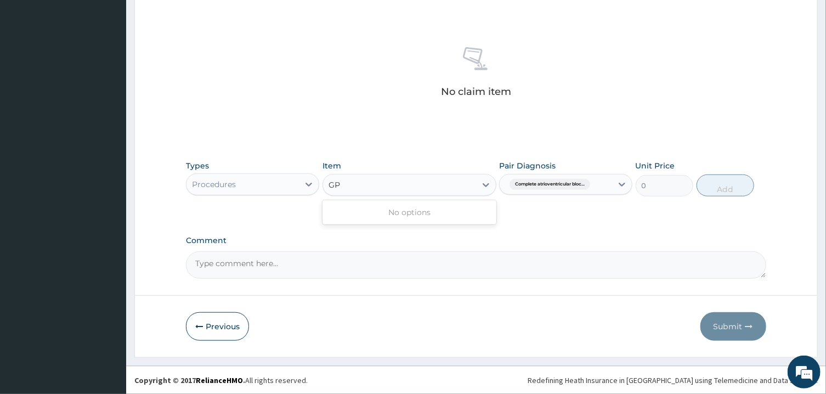
type input "G"
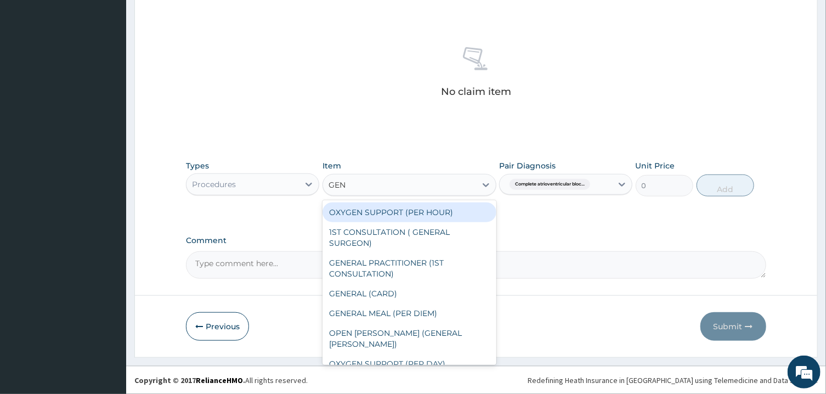
type input "GENE"
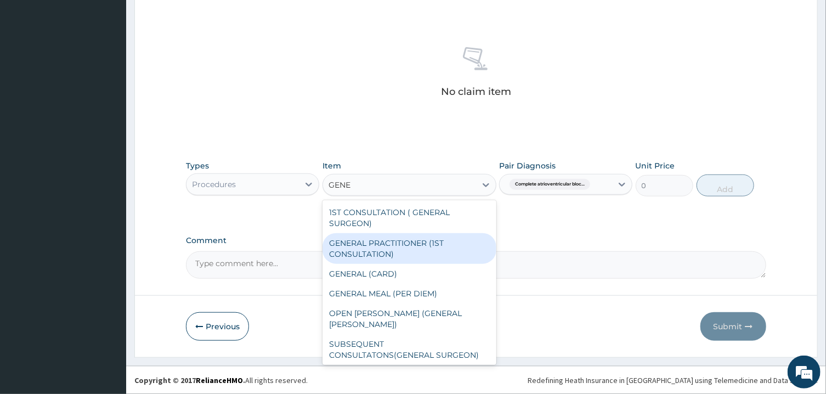
click at [446, 243] on div "GENERAL PRACTITIONER (1ST CONSULTATION)" at bounding box center [409, 248] width 174 height 31
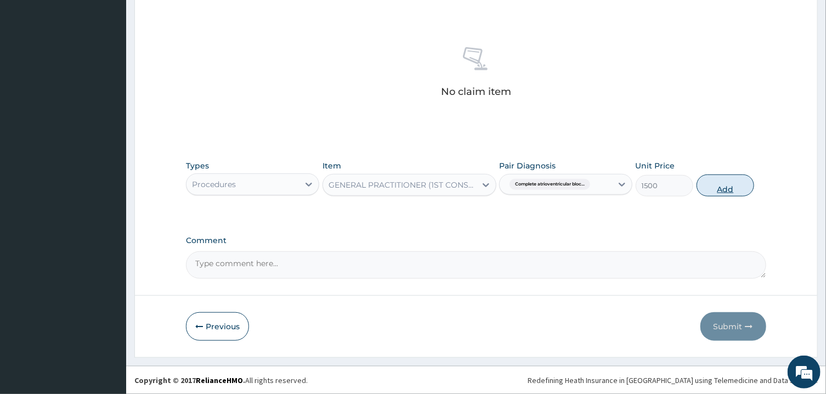
click at [730, 185] on button "Add" at bounding box center [725, 185] width 58 height 22
type input "0"
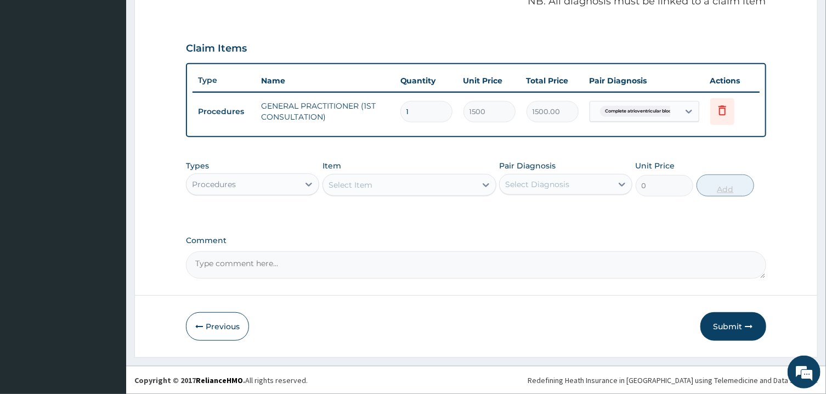
scroll to position [344, 0]
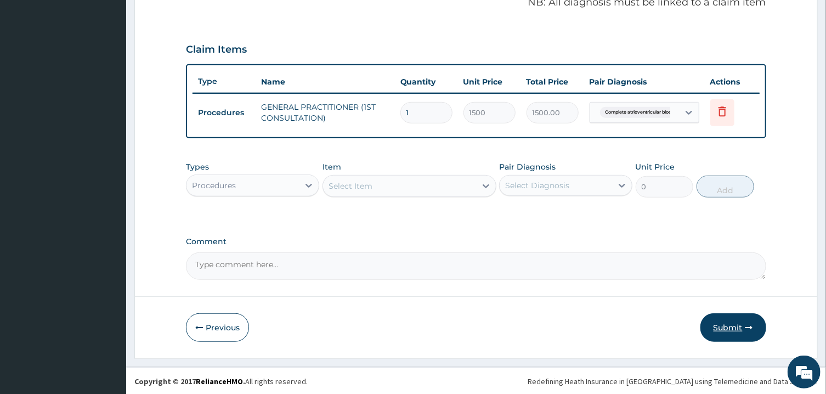
click at [726, 321] on button "Submit" at bounding box center [733, 327] width 66 height 29
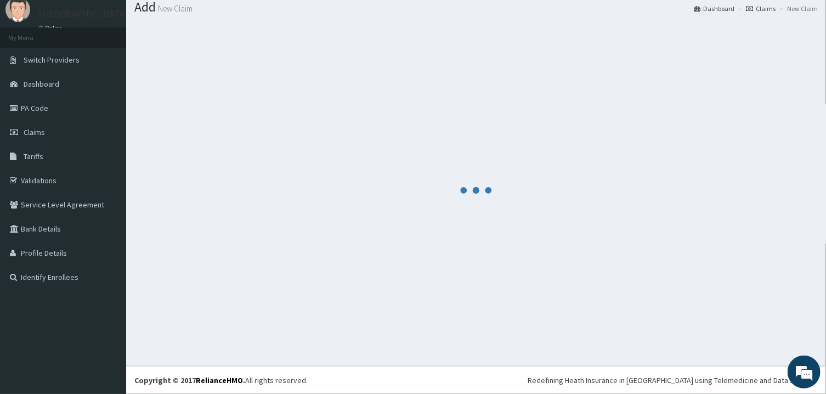
scroll to position [35, 0]
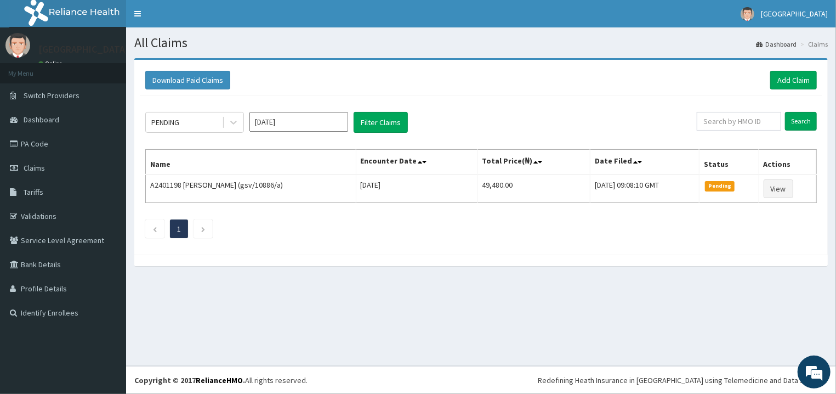
click at [230, 111] on div "PENDING [DATE] Filter Claims Search Name Encounter Date Total Price(₦) Date Fil…" at bounding box center [481, 172] width 683 height 154
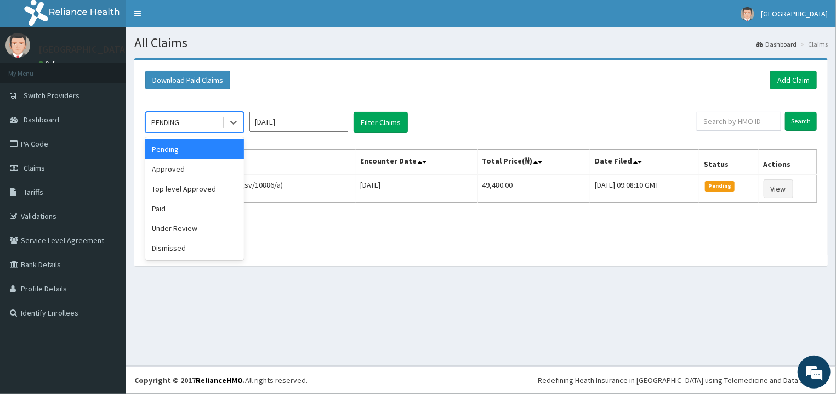
click at [230, 112] on div "PENDING" at bounding box center [194, 122] width 99 height 21
click at [189, 211] on div "Paid" at bounding box center [194, 208] width 99 height 20
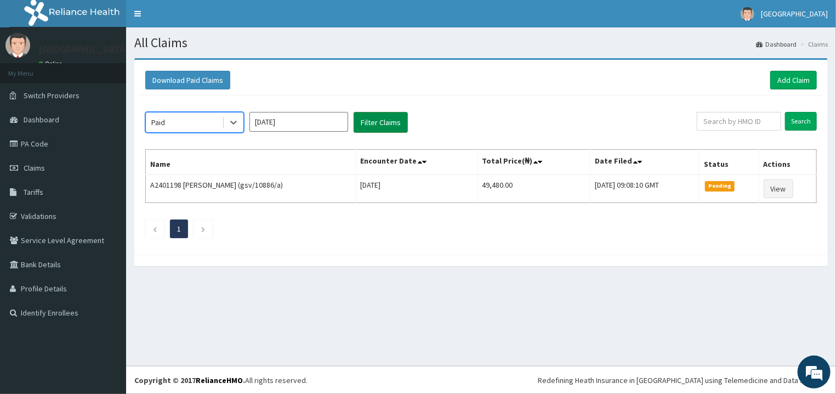
click at [374, 117] on button "Filter Claims" at bounding box center [381, 122] width 54 height 21
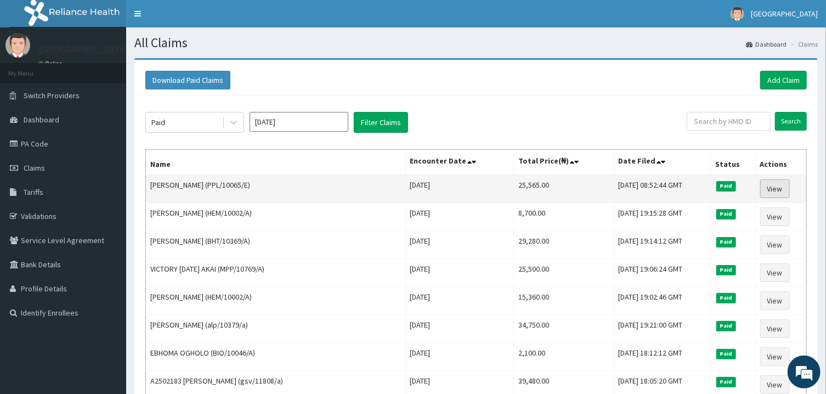
click at [776, 189] on link "View" at bounding box center [775, 188] width 30 height 19
